Goal: Information Seeking & Learning: Learn about a topic

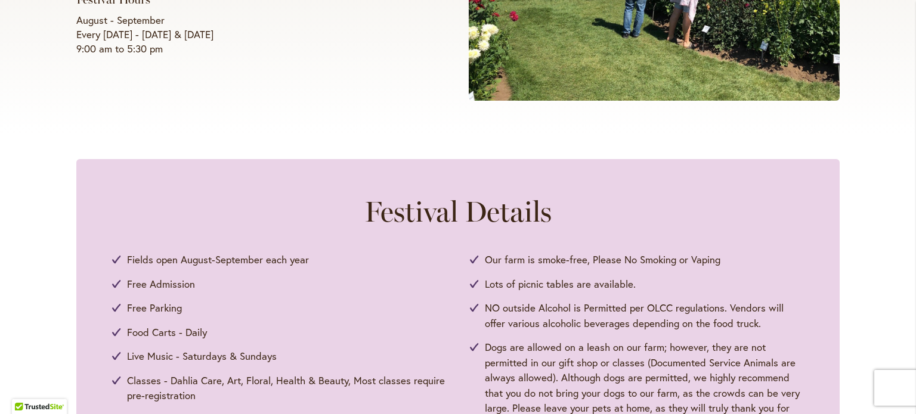
scroll to position [417, 0]
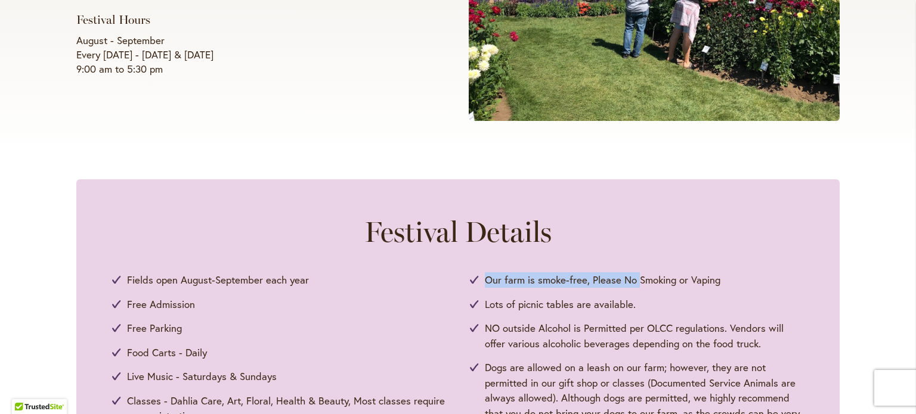
drag, startPoint x: 612, startPoint y: 286, endPoint x: 461, endPoint y: 280, distance: 150.3
click at [461, 280] on div "Fields open August-September each year Free Admission Free Parking Food Carts -…" at bounding box center [458, 372] width 692 height 200
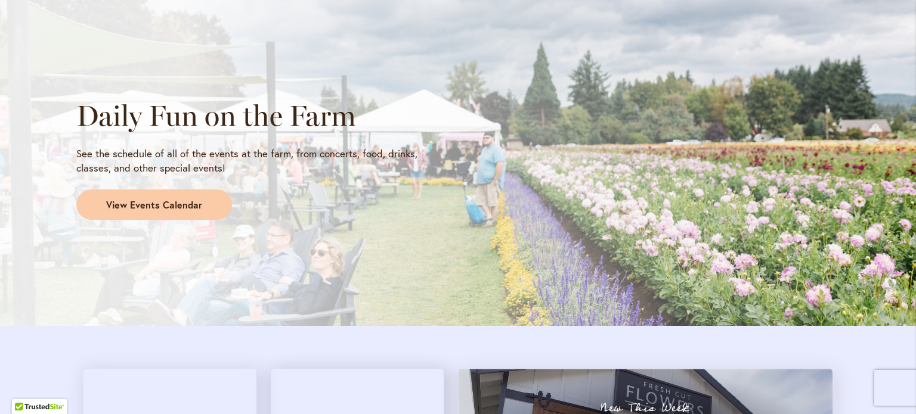
scroll to position [1014, 0]
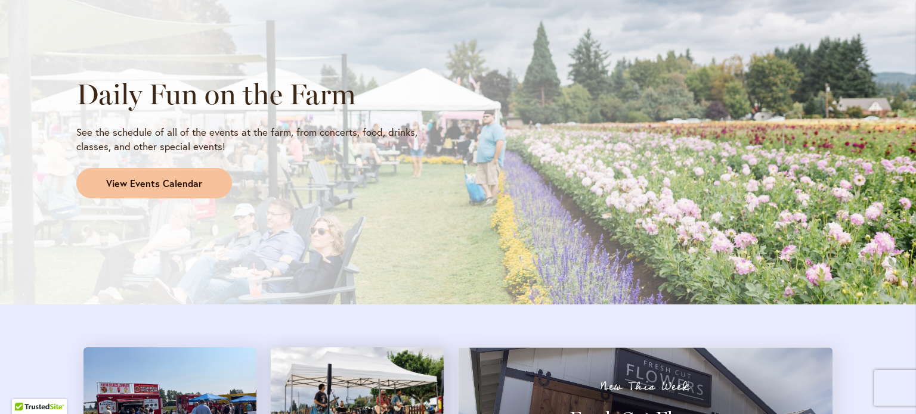
click at [144, 181] on span "View Events Calendar" at bounding box center [154, 184] width 96 height 14
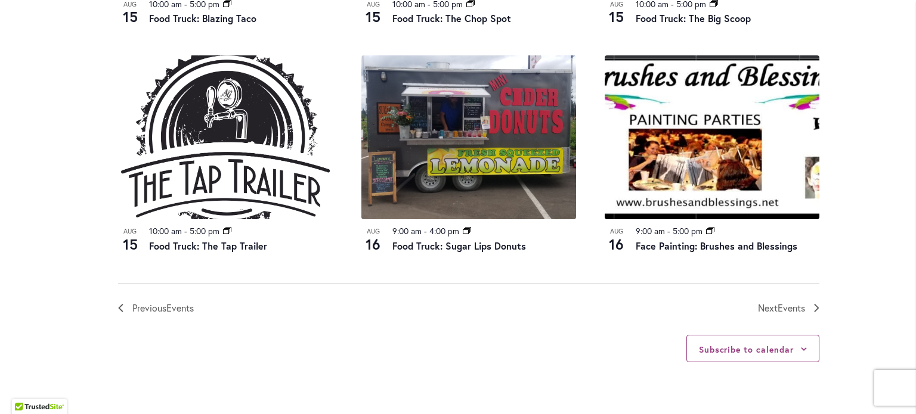
scroll to position [1371, 0]
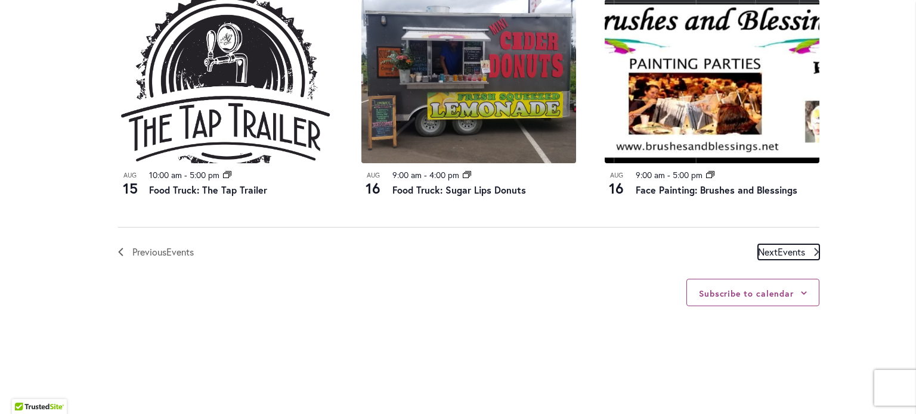
click at [784, 252] on span "Events" at bounding box center [790, 252] width 27 height 13
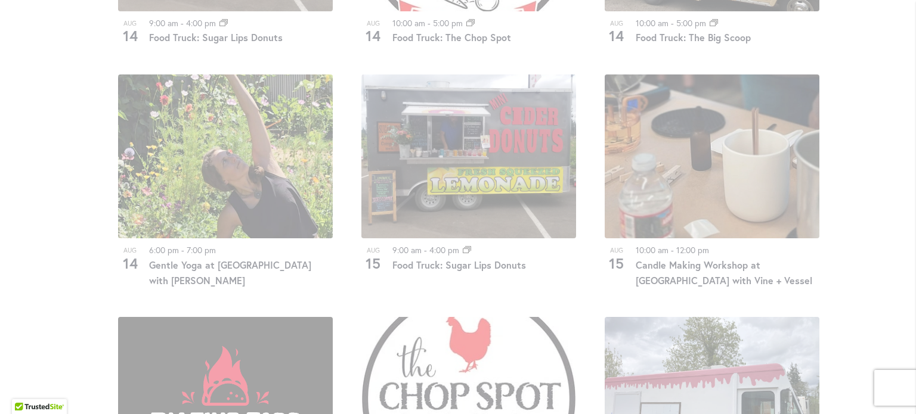
scroll to position [946, 0]
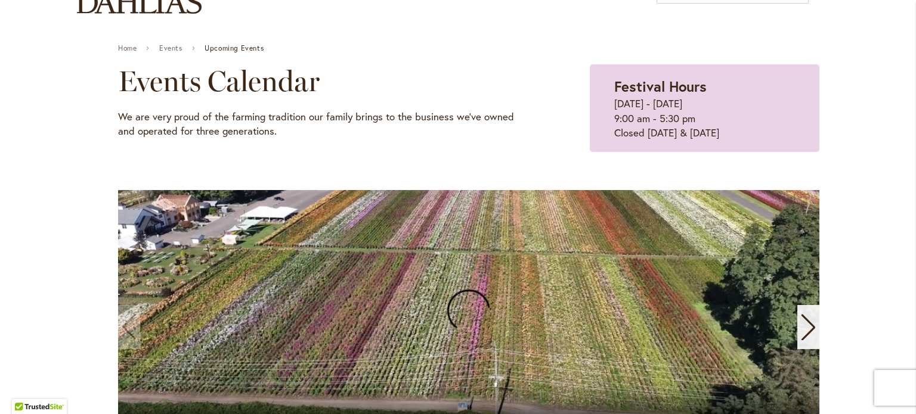
scroll to position [119, 0]
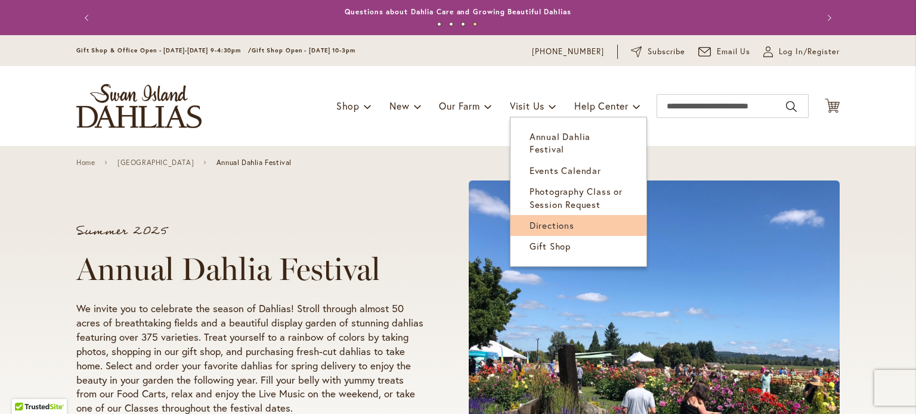
click at [570, 215] on link "Directions" at bounding box center [578, 225] width 136 height 21
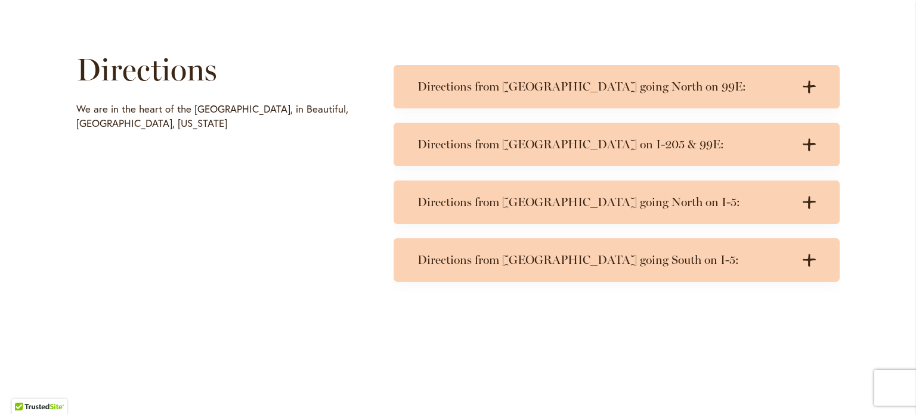
scroll to position [596, 0]
